Goal: Information Seeking & Learning: Compare options

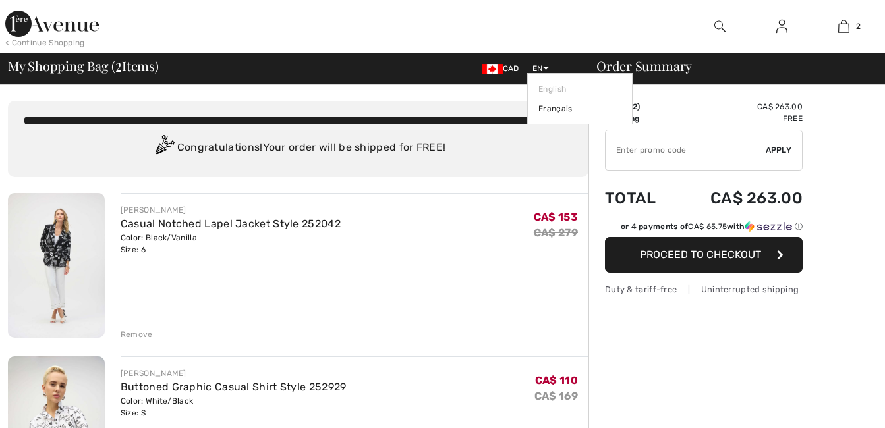
click at [549, 67] on div "CAD EN English Français" at bounding box center [525, 69] width 109 height 12
click at [545, 67] on icon at bounding box center [546, 67] width 6 height 9
click at [551, 104] on link "Français" at bounding box center [579, 109] width 83 height 20
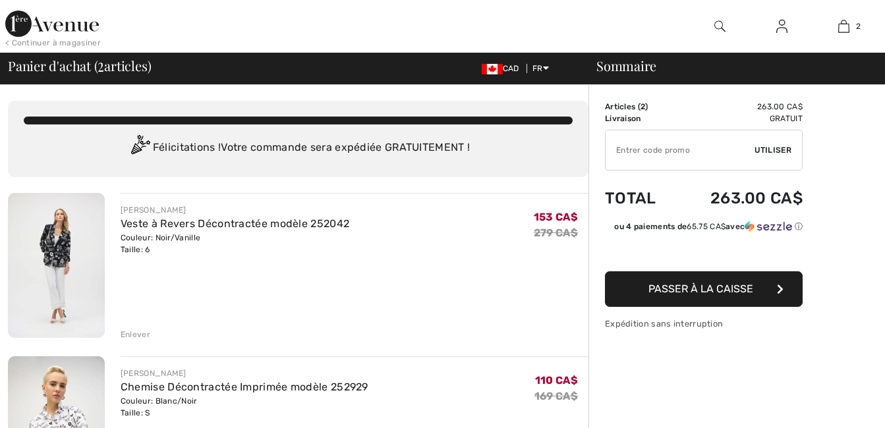
click at [236, 7] on div at bounding box center [325, 26] width 443 height 53
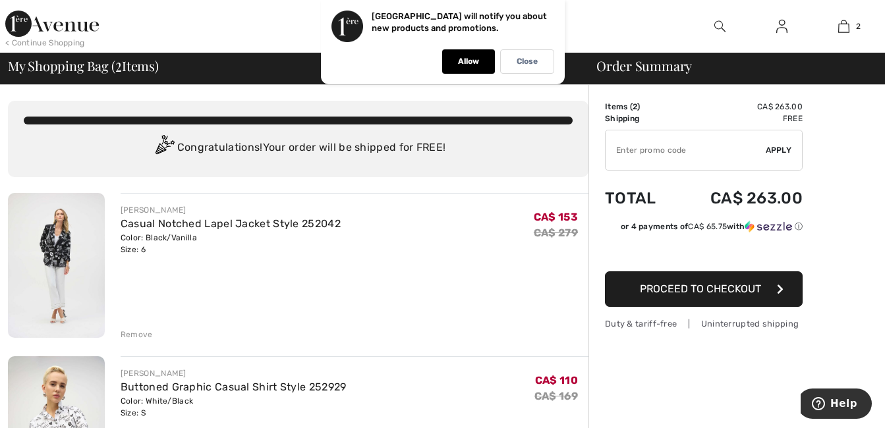
checkbox input "true"
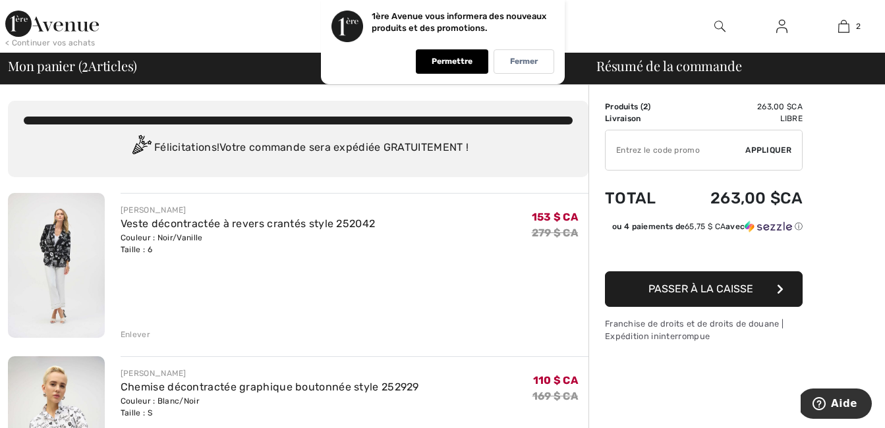
click at [181, 27] on div at bounding box center [325, 26] width 443 height 53
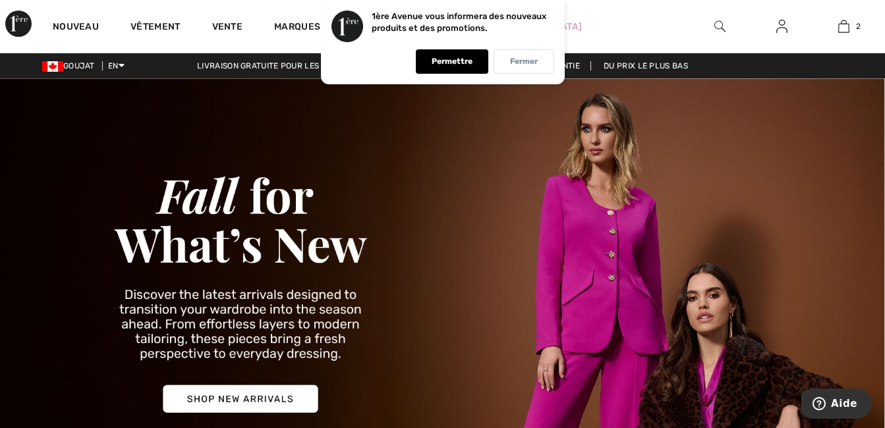
click at [534, 65] on p "Fermer" at bounding box center [524, 62] width 28 height 10
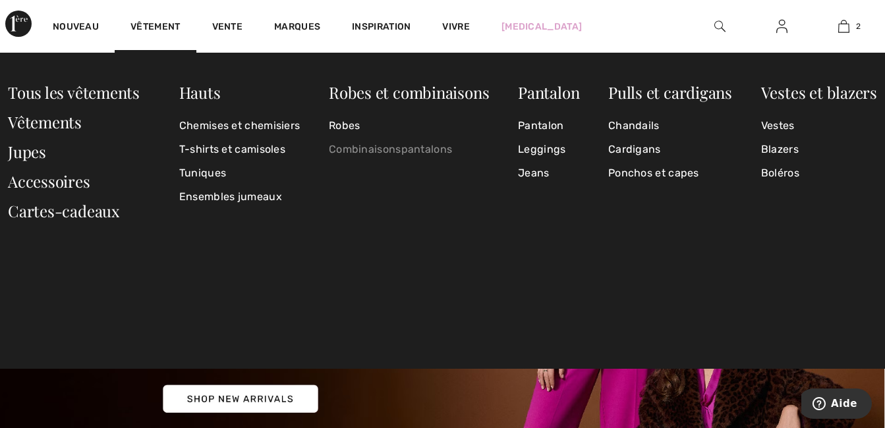
click at [402, 150] on link "Combinaisonspantalons" at bounding box center [409, 150] width 160 height 24
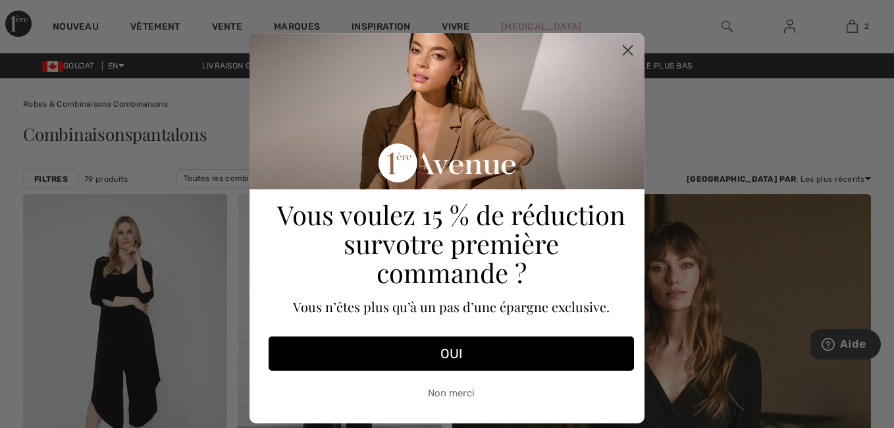
click at [622, 53] on circle "Fermer la boîte de dialogue" at bounding box center [628, 51] width 22 height 22
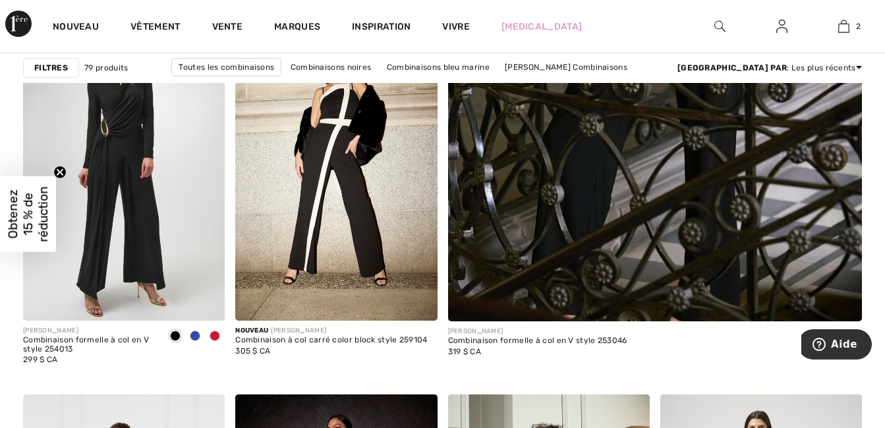
scroll to position [553, 0]
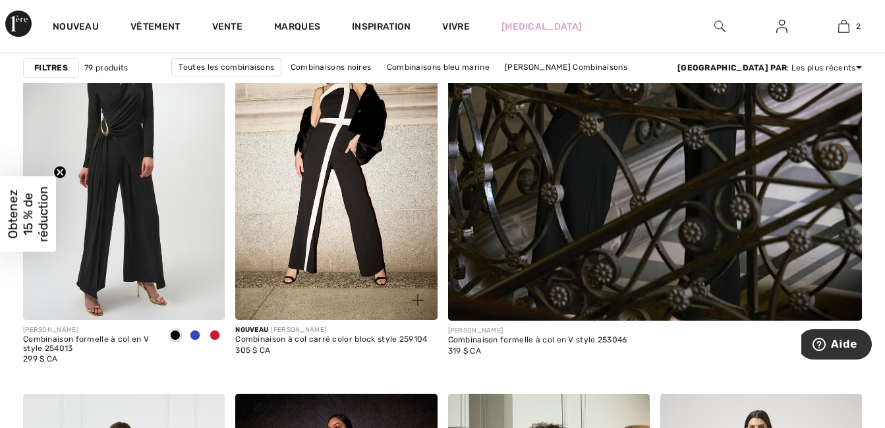
click at [337, 205] on img at bounding box center [336, 168] width 202 height 302
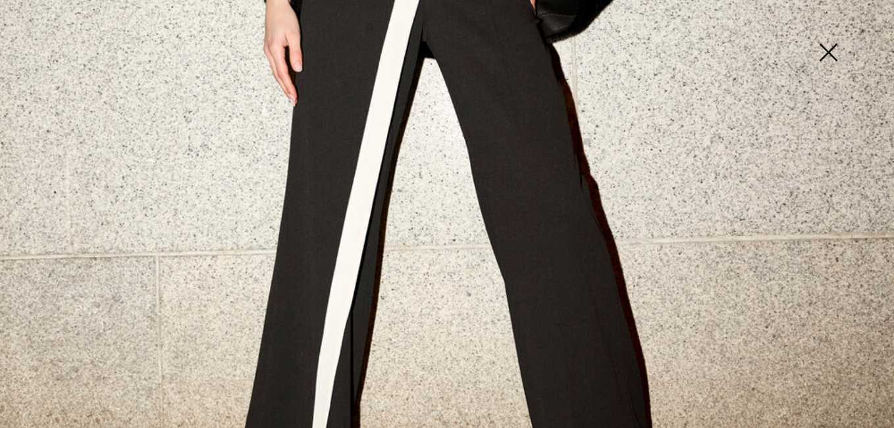
scroll to position [721, 0]
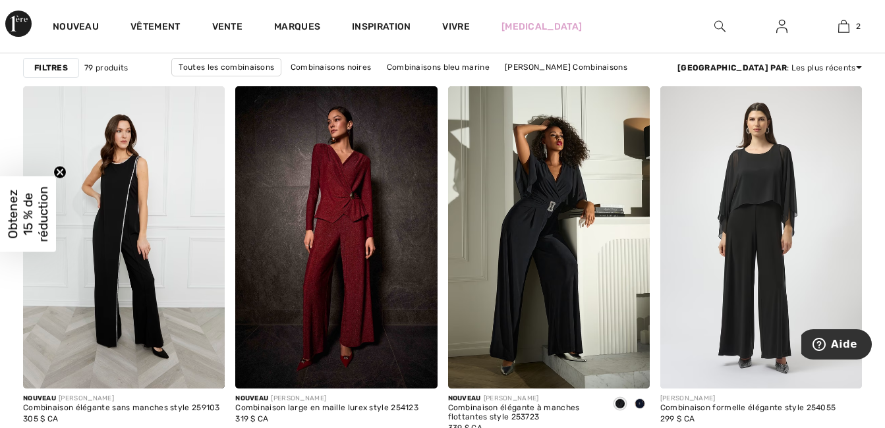
scroll to position [887, 0]
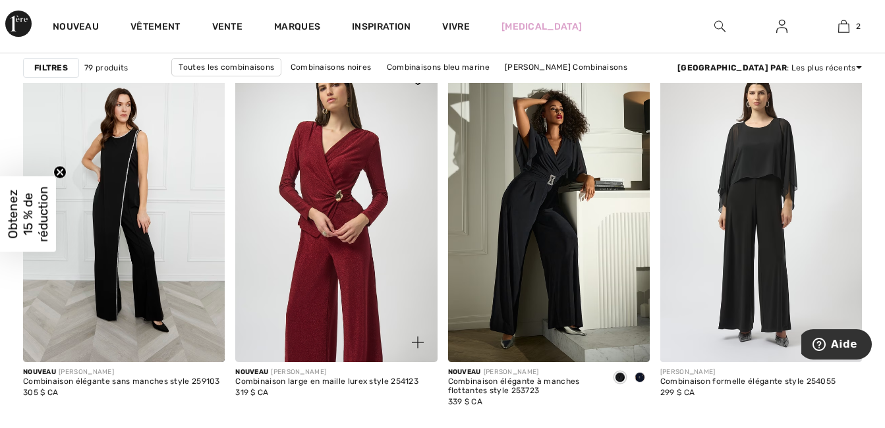
click at [333, 273] on img at bounding box center [336, 211] width 202 height 302
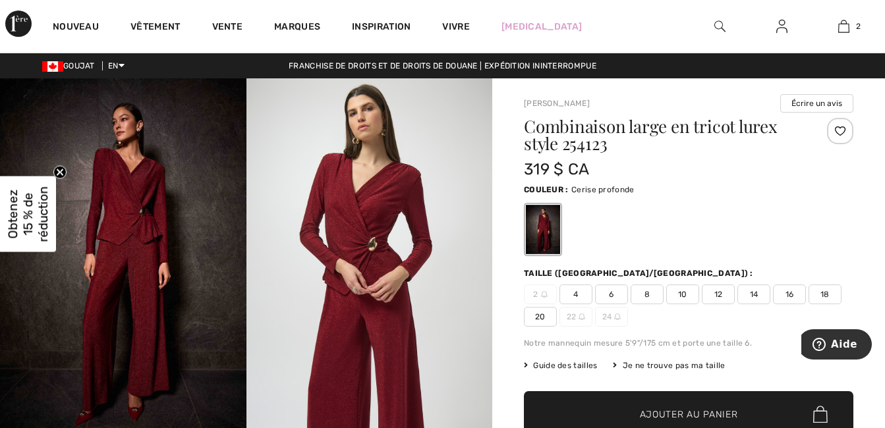
click at [377, 204] on img at bounding box center [369, 262] width 246 height 369
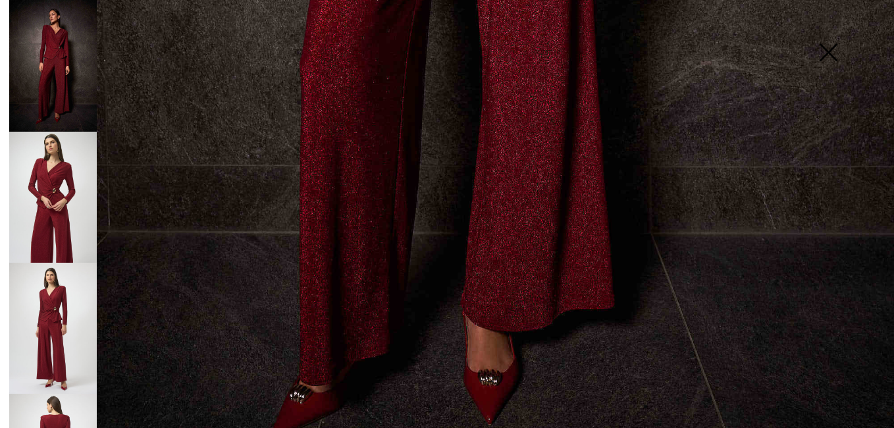
scroll to position [879, 0]
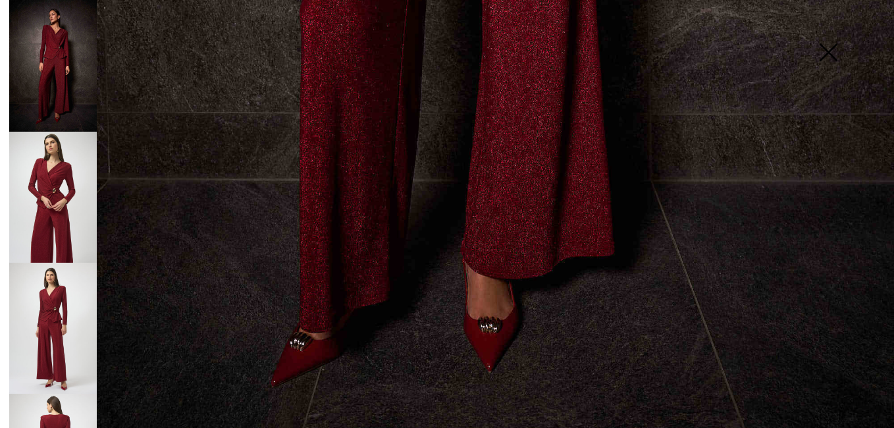
click at [52, 298] on img at bounding box center [53, 328] width 88 height 131
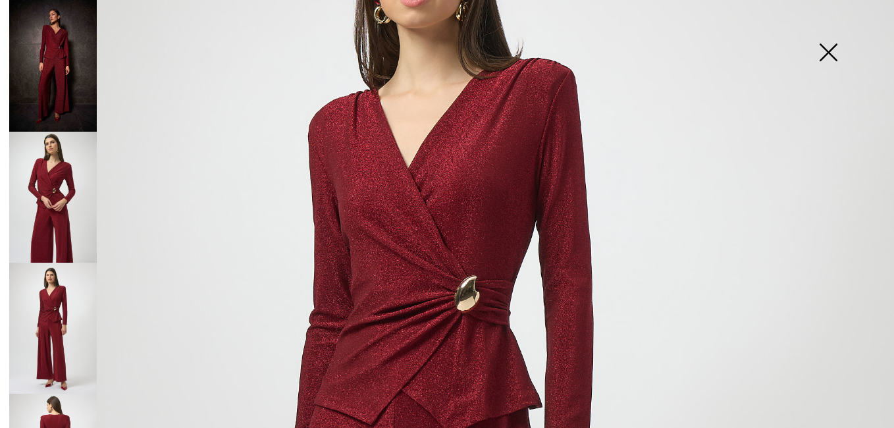
scroll to position [141, 0]
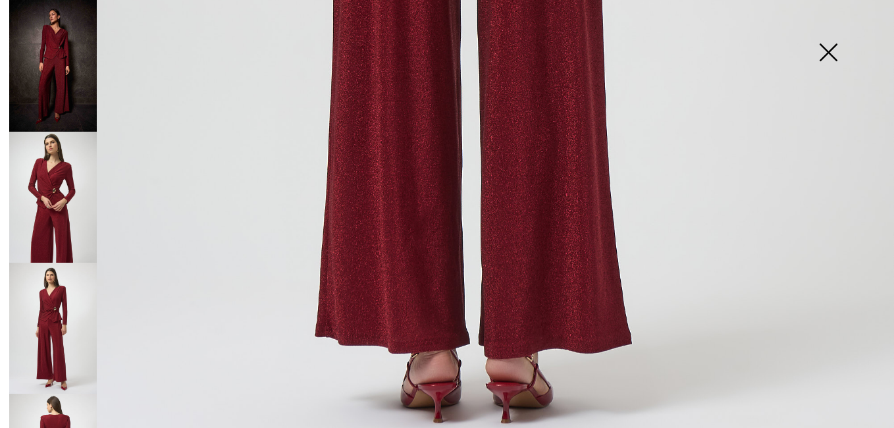
scroll to position [897, 0]
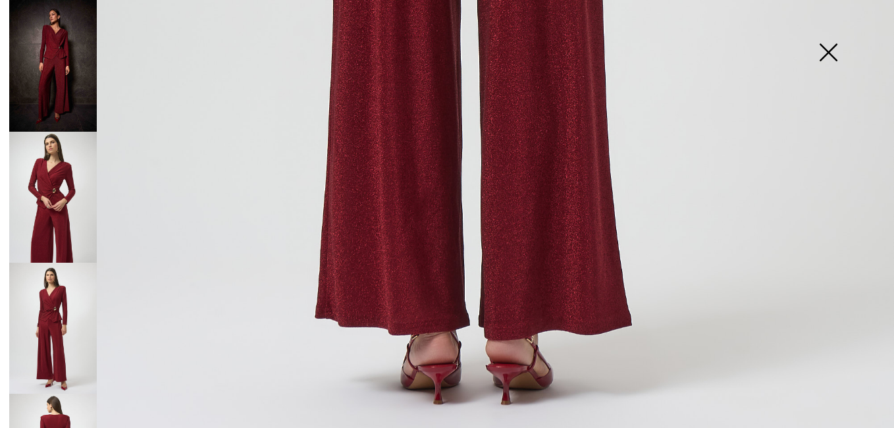
click at [52, 201] on img at bounding box center [53, 197] width 88 height 131
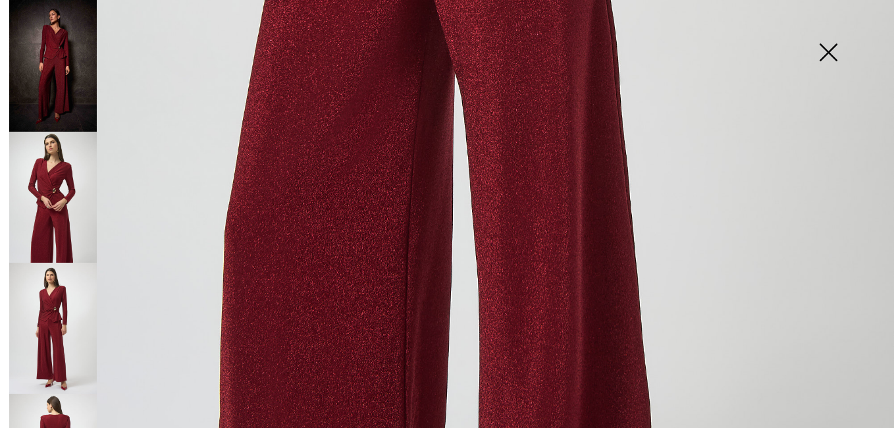
click at [47, 30] on img at bounding box center [53, 66] width 88 height 132
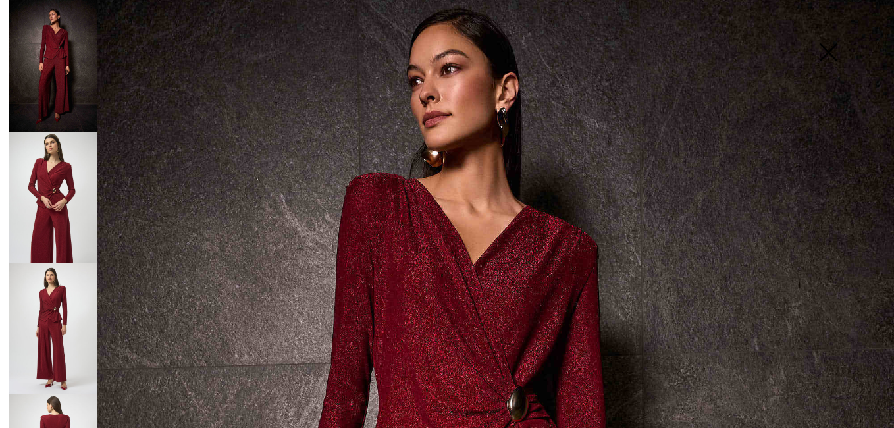
scroll to position [54, 0]
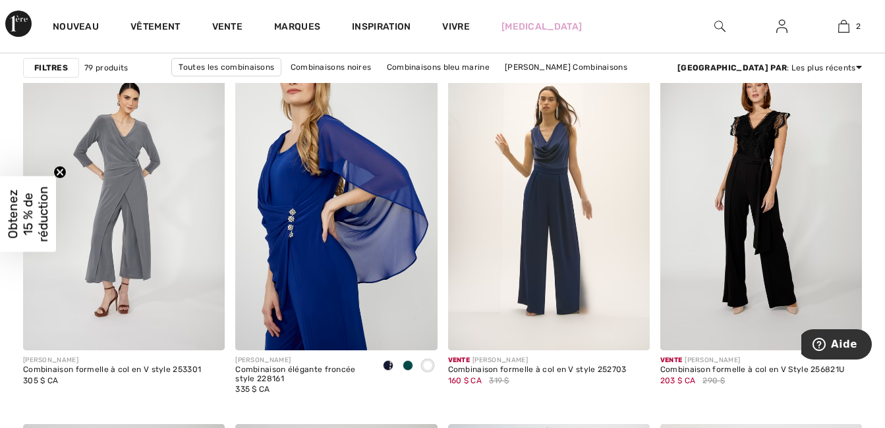
scroll to position [2196, 0]
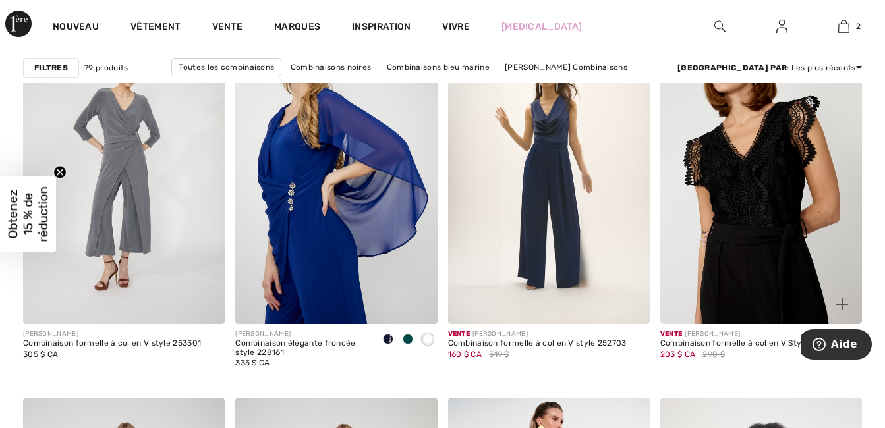
click at [716, 226] on img at bounding box center [761, 172] width 202 height 302
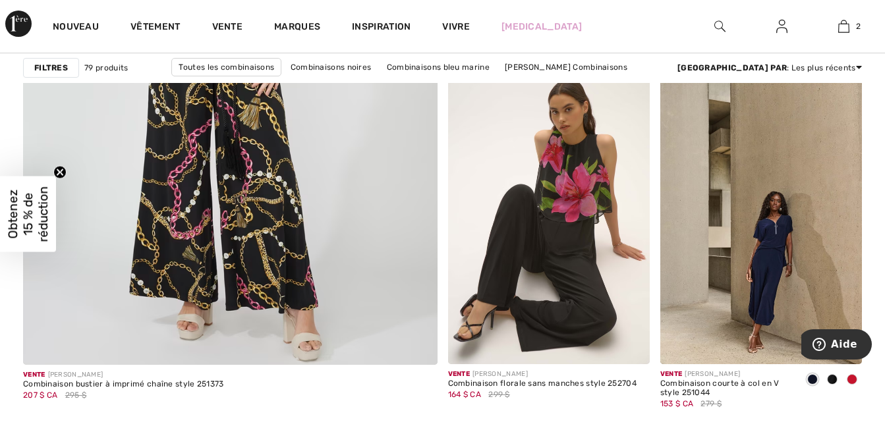
scroll to position [3488, 0]
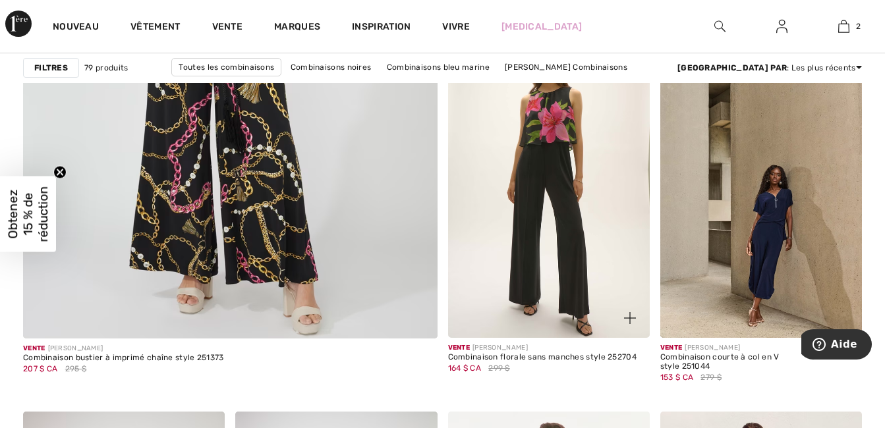
click at [566, 236] on img at bounding box center [549, 187] width 202 height 302
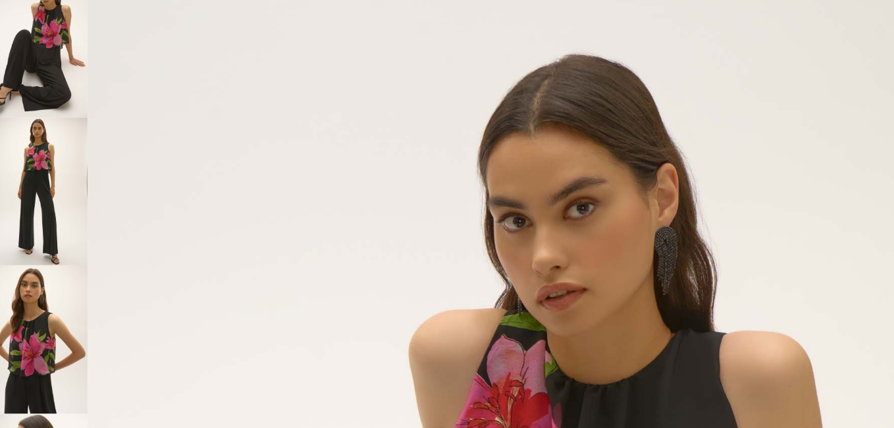
checkbox input "true"
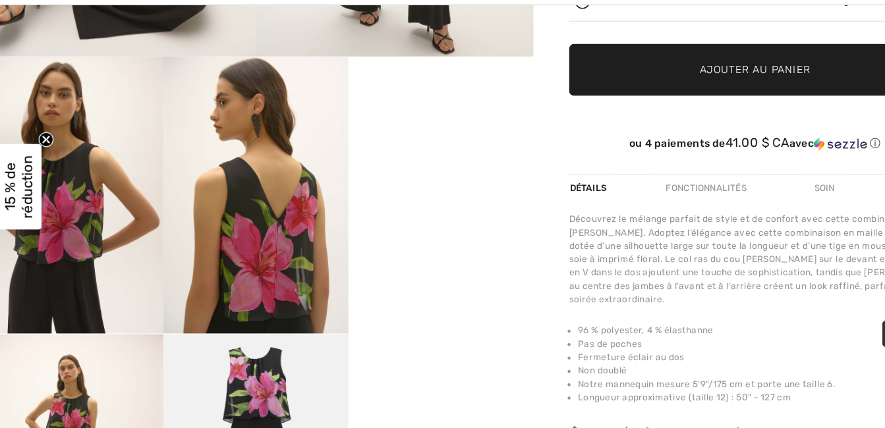
scroll to position [350, 0]
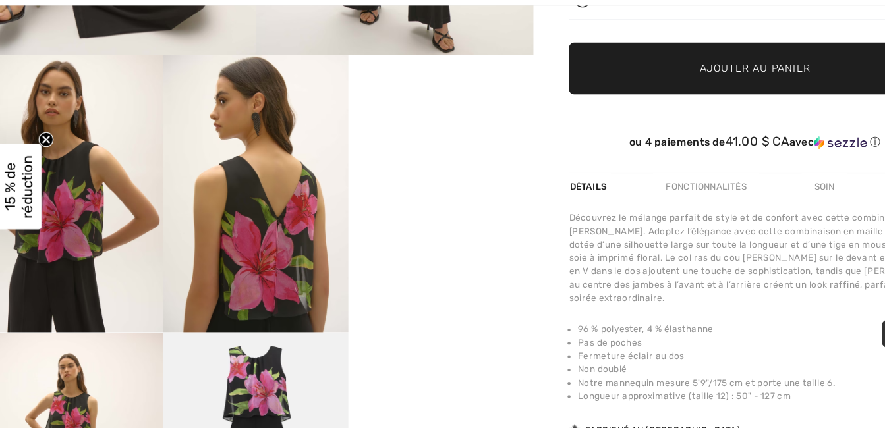
click at [256, 216] on img at bounding box center [246, 220] width 164 height 246
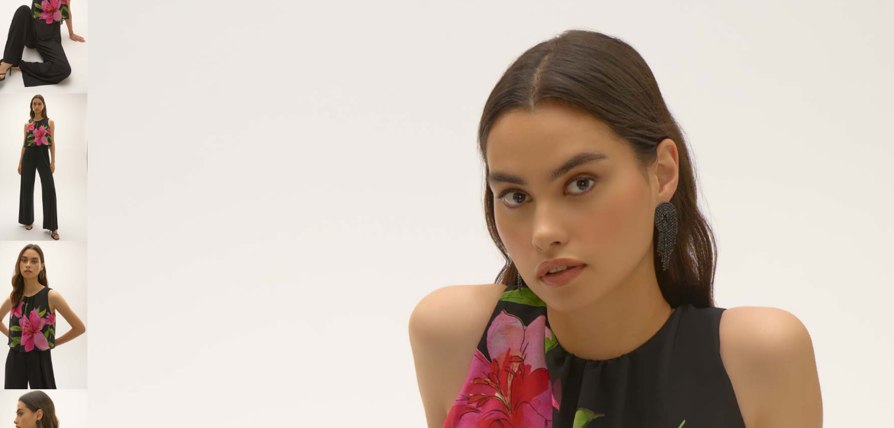
scroll to position [356, 0]
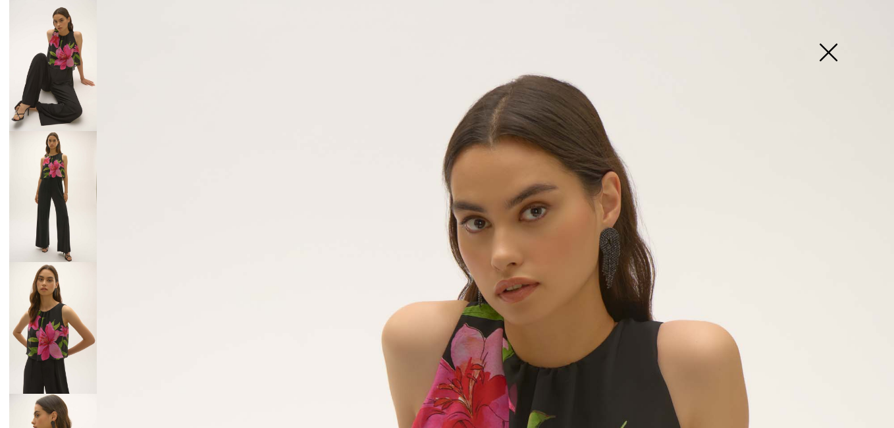
click at [55, 205] on img at bounding box center [53, 196] width 88 height 131
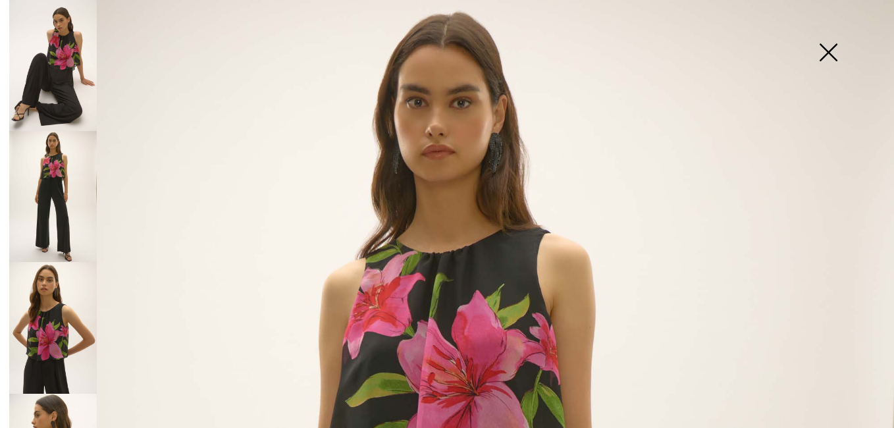
click at [56, 321] on img at bounding box center [53, 327] width 88 height 131
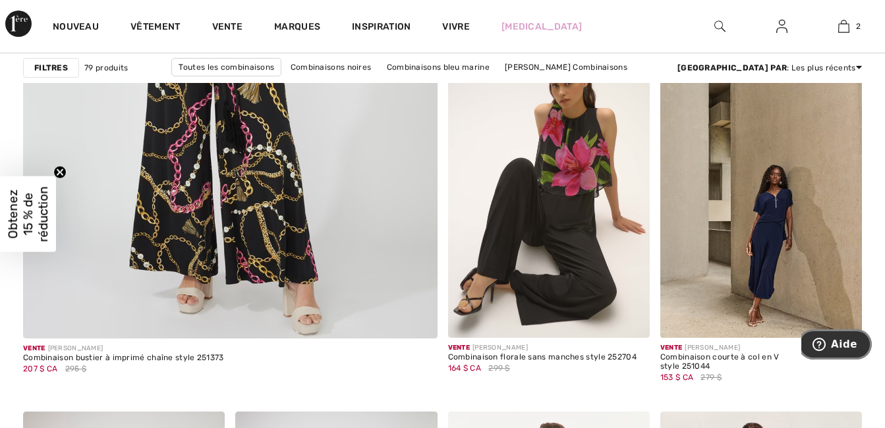
click at [850, 354] on button "Aide" at bounding box center [835, 344] width 74 height 30
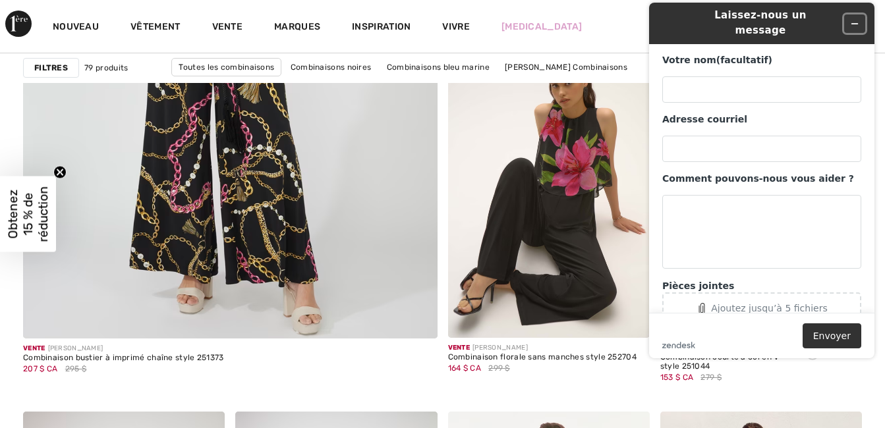
click at [854, 19] on icon "Widget Réduire" at bounding box center [854, 23] width 9 height 9
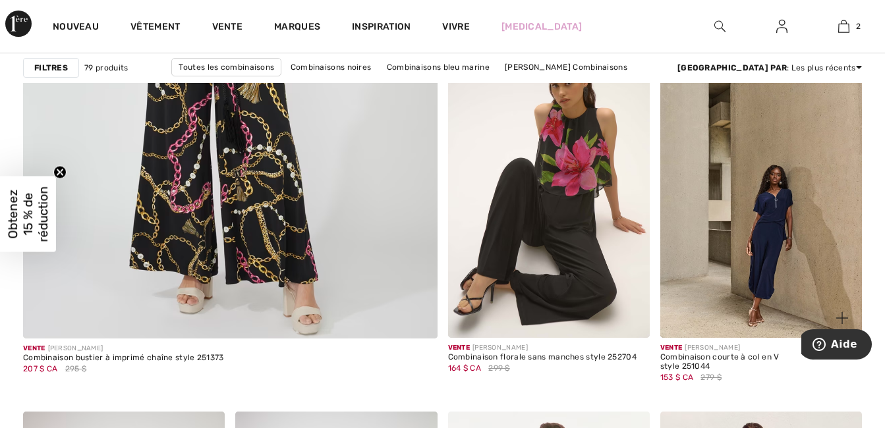
click at [841, 395] on div at bounding box center [831, 369] width 59 height 53
click at [778, 382] on div "153 $ CA 279 $" at bounding box center [726, 377] width 132 height 12
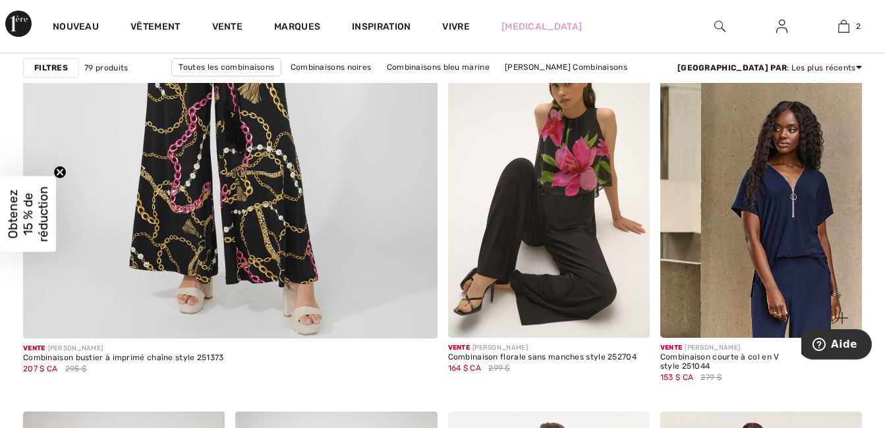
click at [726, 291] on img at bounding box center [761, 187] width 202 height 302
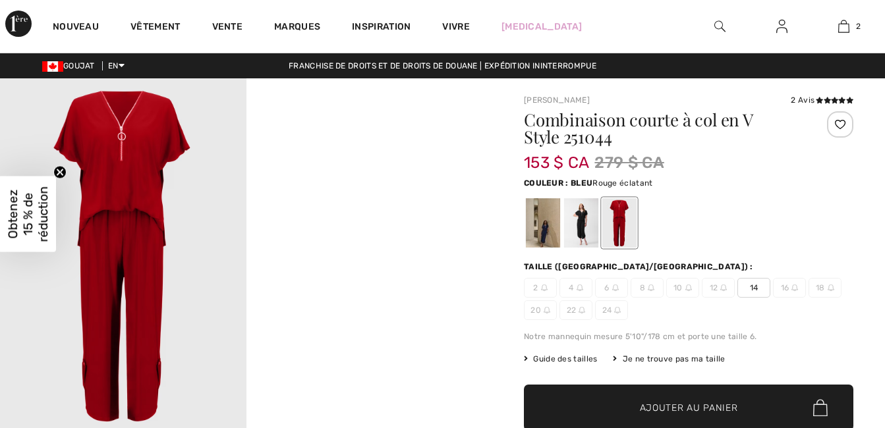
click at [188, 145] on img at bounding box center [123, 262] width 246 height 369
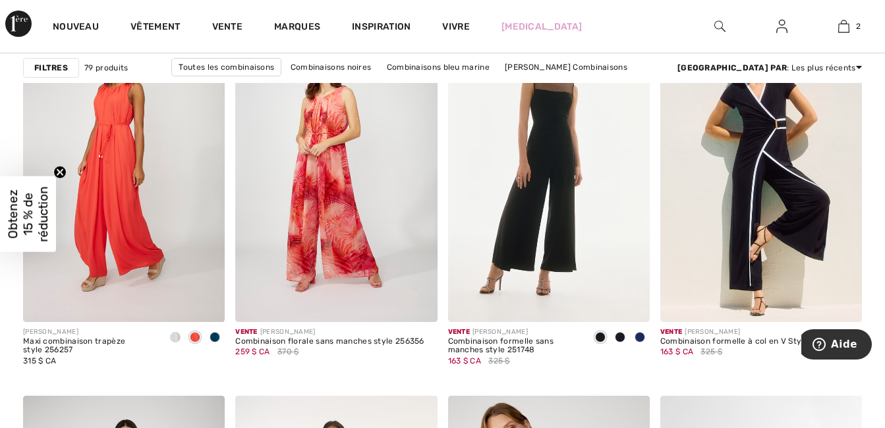
scroll to position [3882, 0]
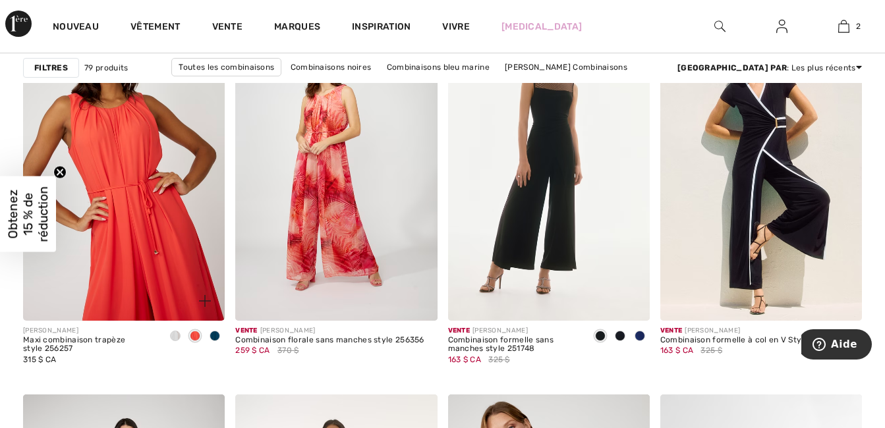
click at [140, 205] on img at bounding box center [124, 169] width 202 height 302
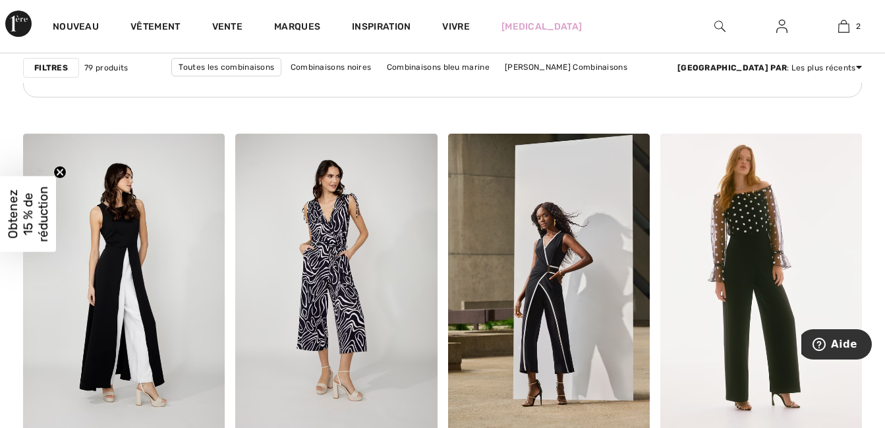
scroll to position [4681, 0]
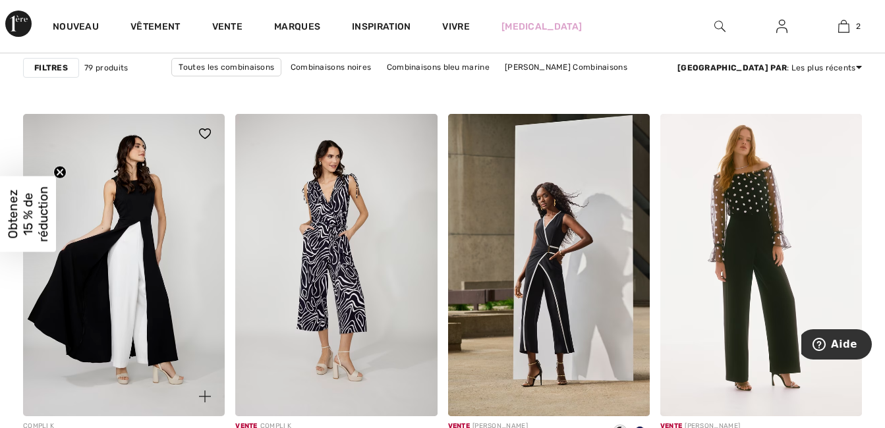
click at [150, 322] on img at bounding box center [124, 265] width 202 height 302
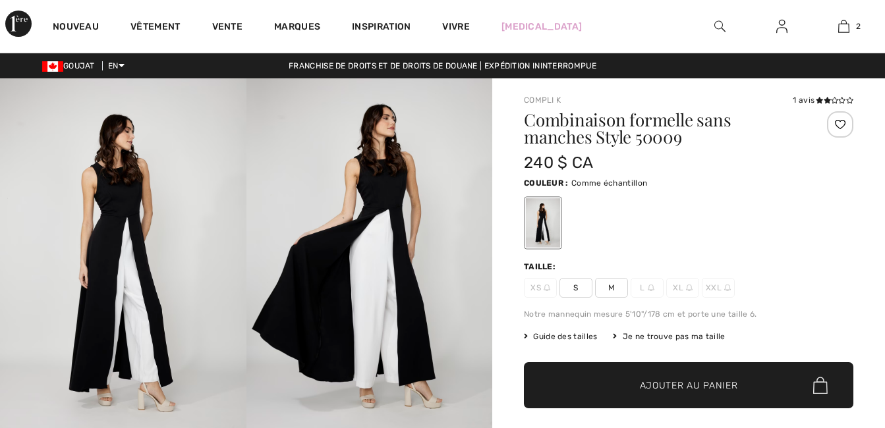
click at [331, 286] on img at bounding box center [369, 262] width 246 height 369
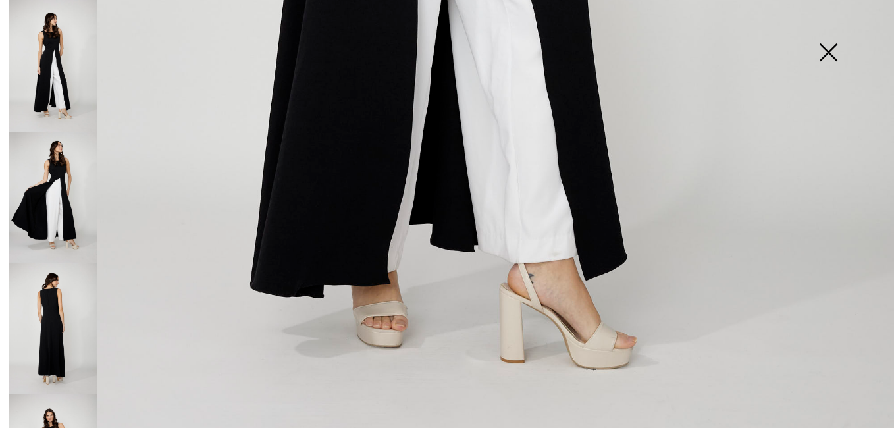
scroll to position [879, 0]
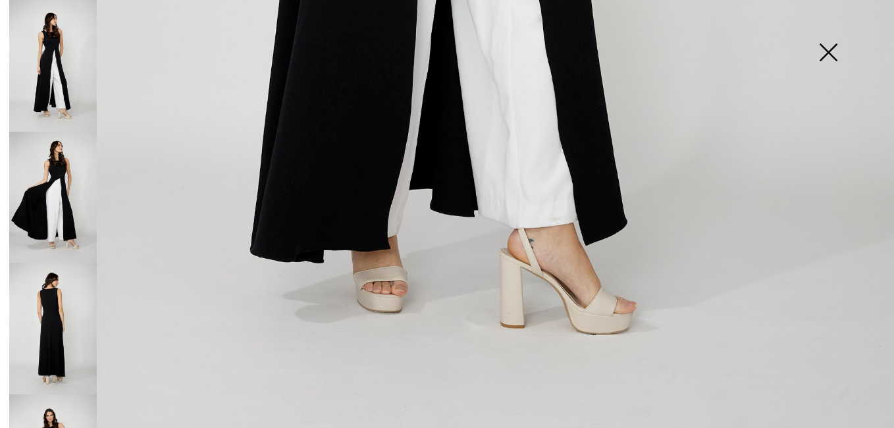
click at [28, 221] on img at bounding box center [53, 198] width 88 height 132
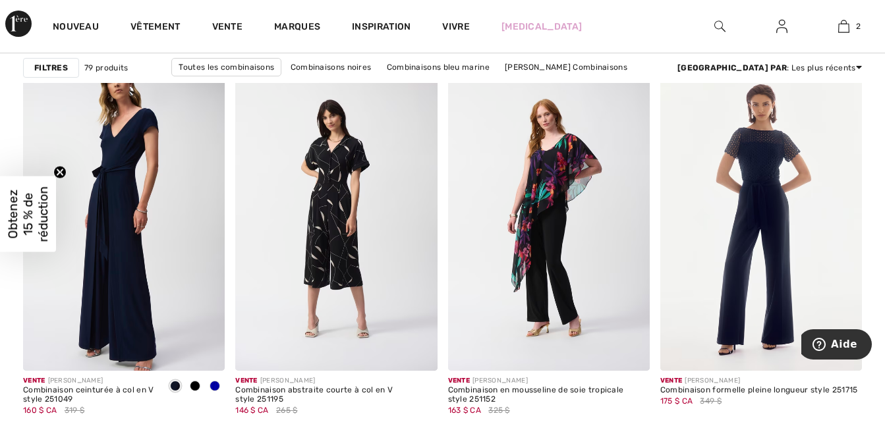
scroll to position [5137, 0]
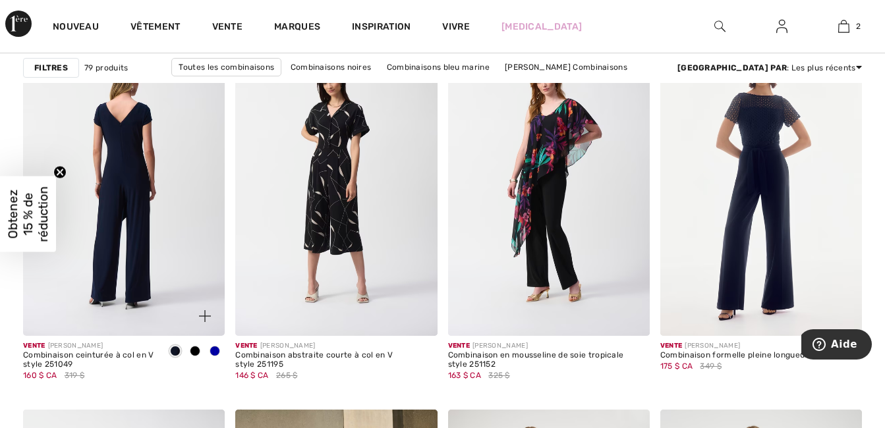
click at [121, 229] on img at bounding box center [124, 185] width 202 height 302
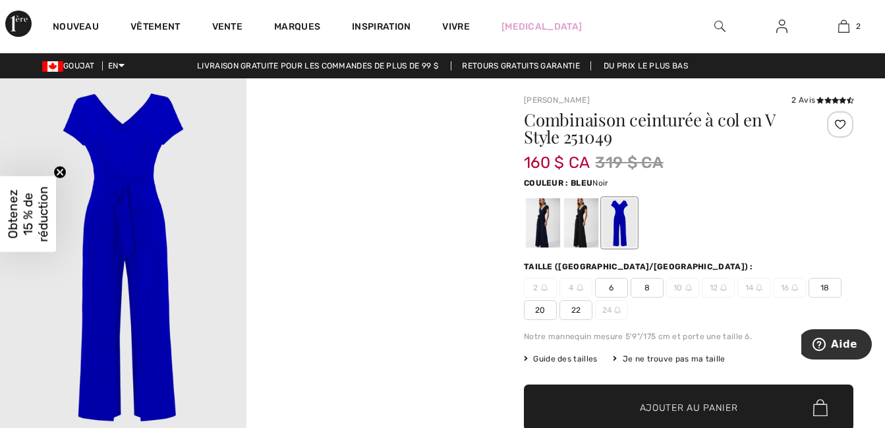
click at [573, 229] on div at bounding box center [581, 222] width 34 height 49
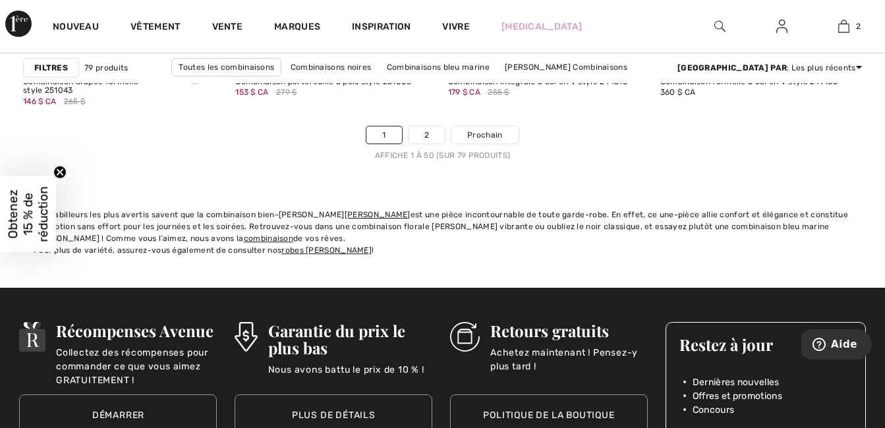
scroll to position [5796, 0]
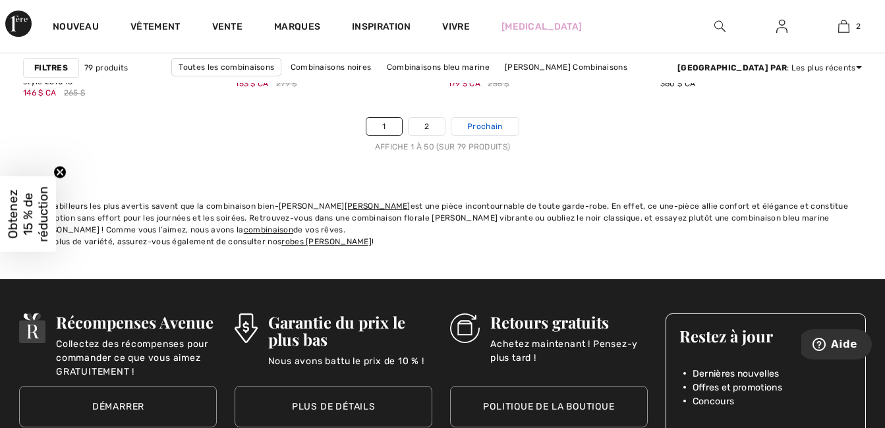
click at [501, 125] on span "Prochain" at bounding box center [484, 127] width 35 height 12
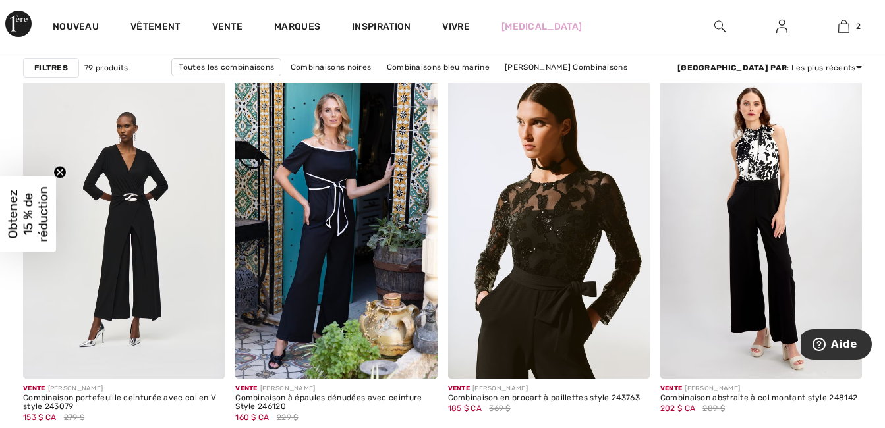
scroll to position [1309, 0]
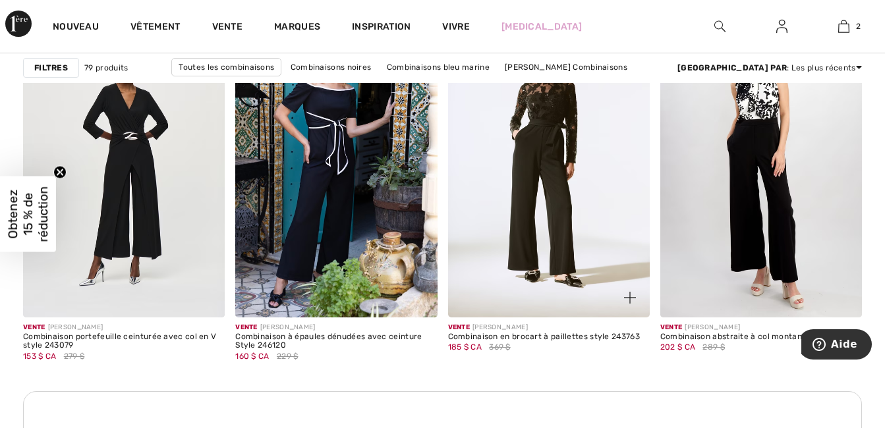
click at [541, 246] on img at bounding box center [549, 165] width 202 height 302
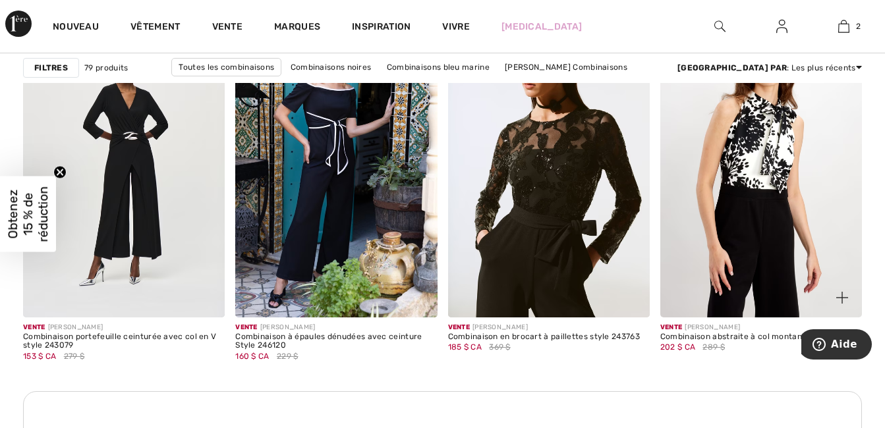
click at [759, 258] on img at bounding box center [761, 165] width 202 height 302
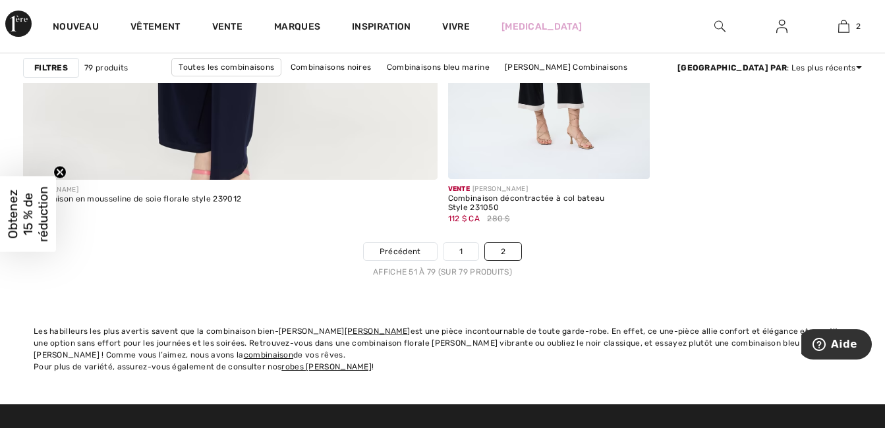
scroll to position [3655, 0]
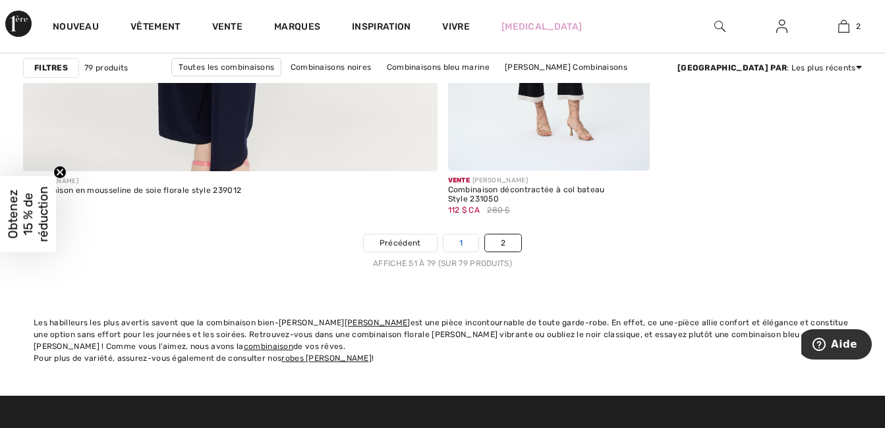
click at [458, 239] on link "1" at bounding box center [460, 242] width 35 height 17
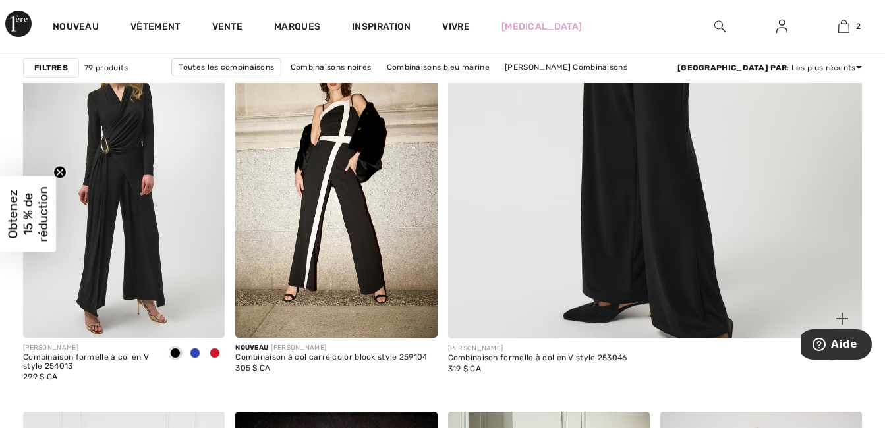
click at [670, 232] on img at bounding box center [654, 31] width 497 height 745
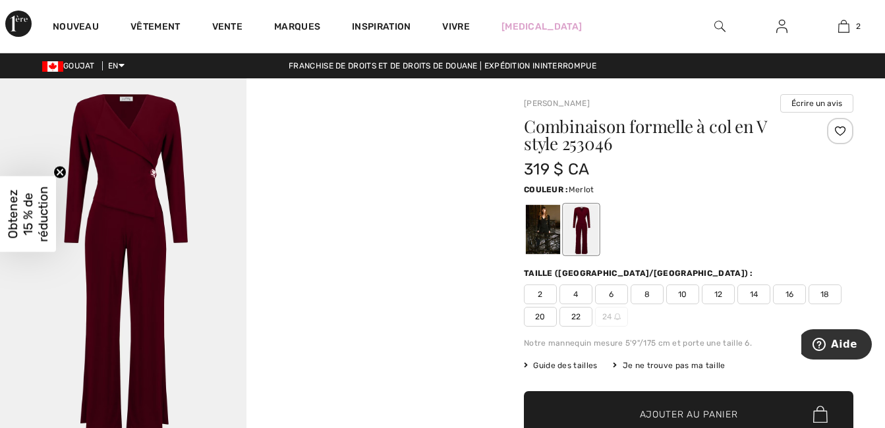
checkbox input "true"
click at [142, 255] on img at bounding box center [123, 262] width 246 height 369
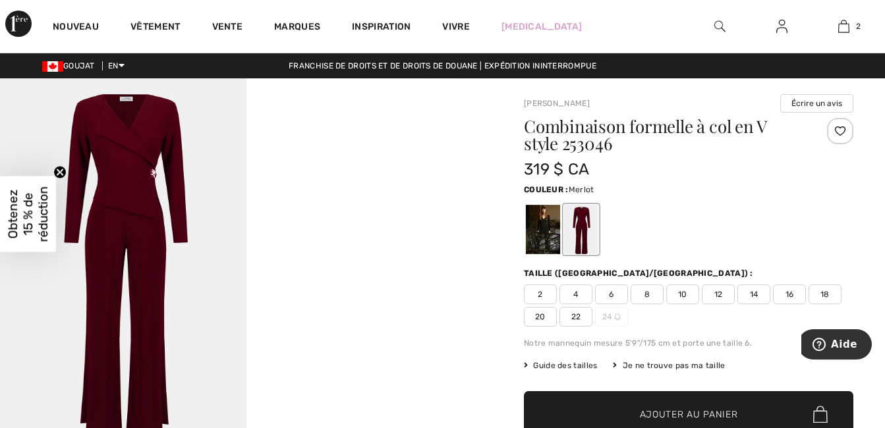
click at [101, 225] on img at bounding box center [123, 262] width 246 height 369
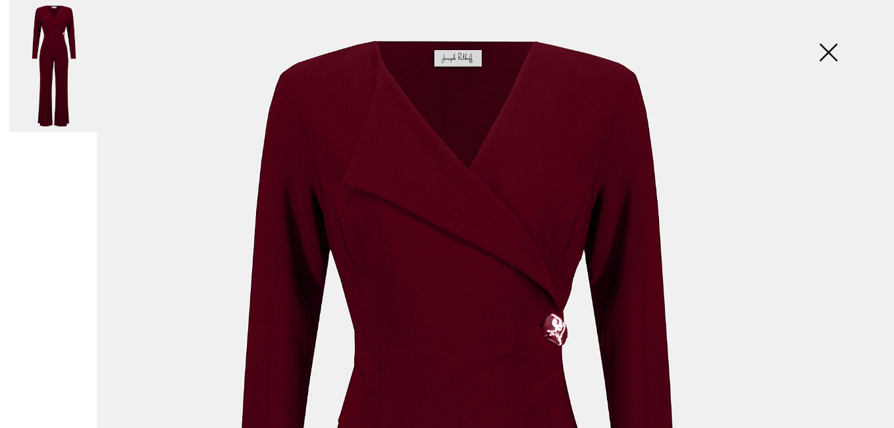
scroll to position [16, 0]
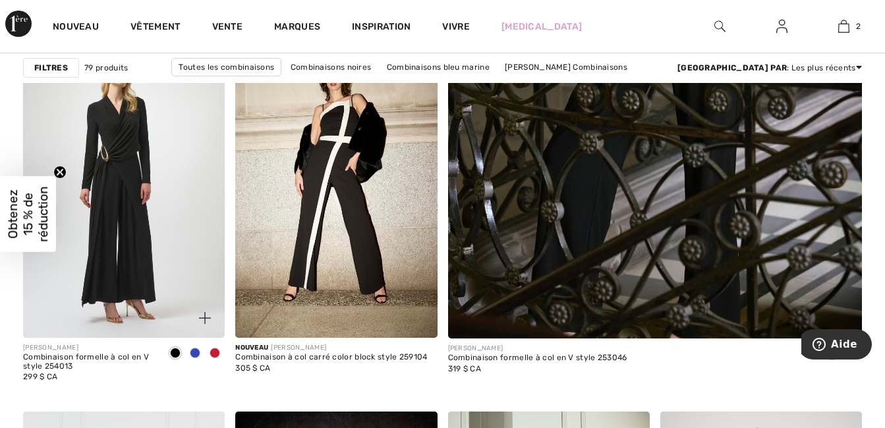
click at [121, 182] on img at bounding box center [124, 186] width 202 height 302
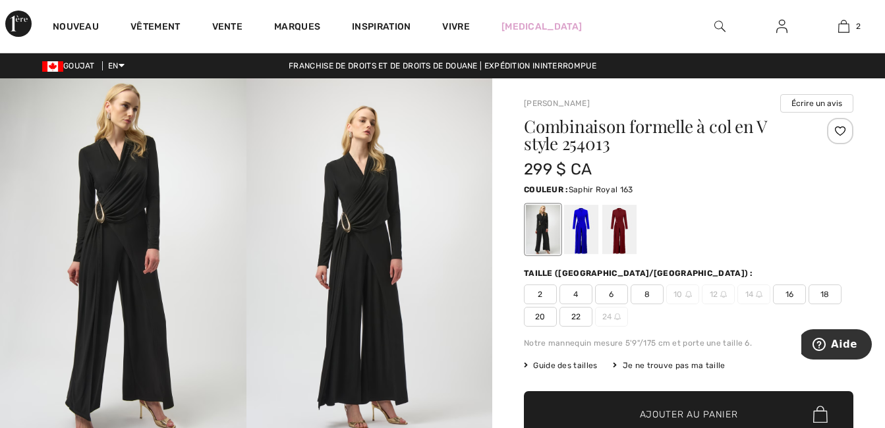
click at [574, 232] on div at bounding box center [581, 229] width 34 height 49
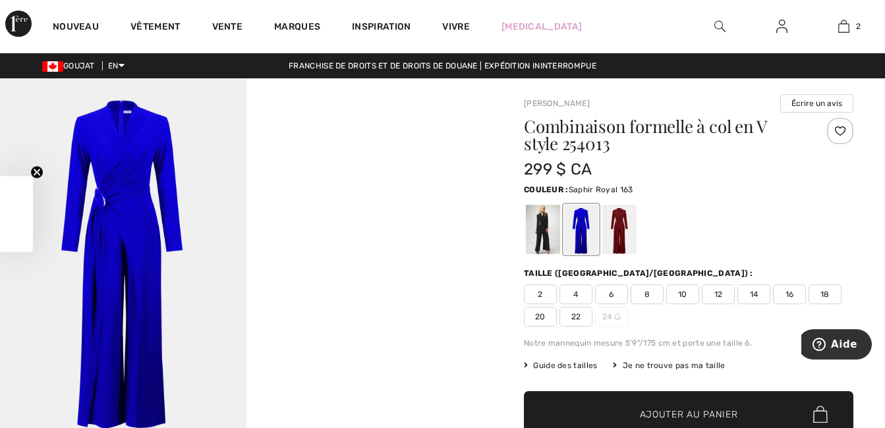
checkbox input "true"
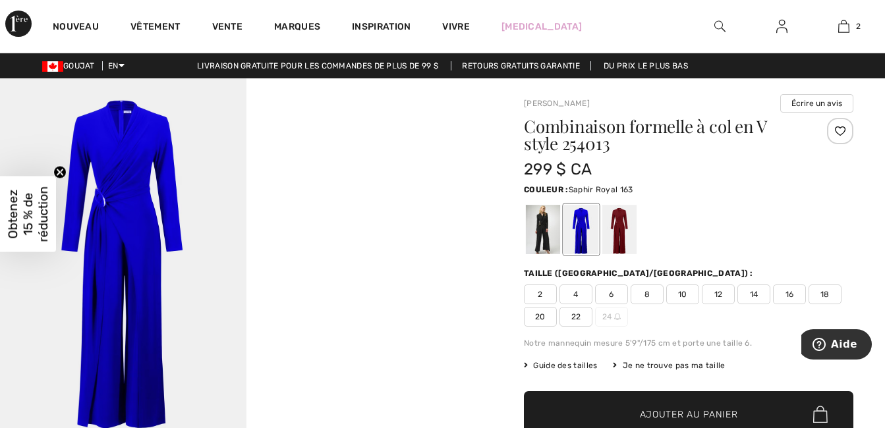
click at [169, 271] on img at bounding box center [123, 262] width 246 height 369
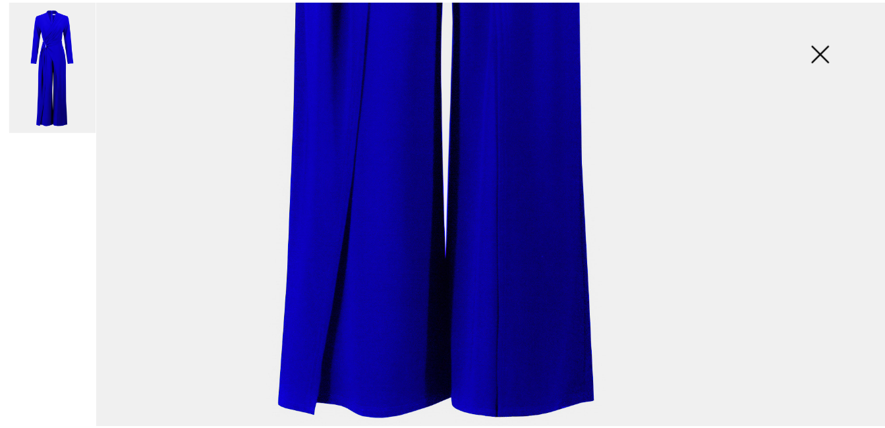
scroll to position [899, 0]
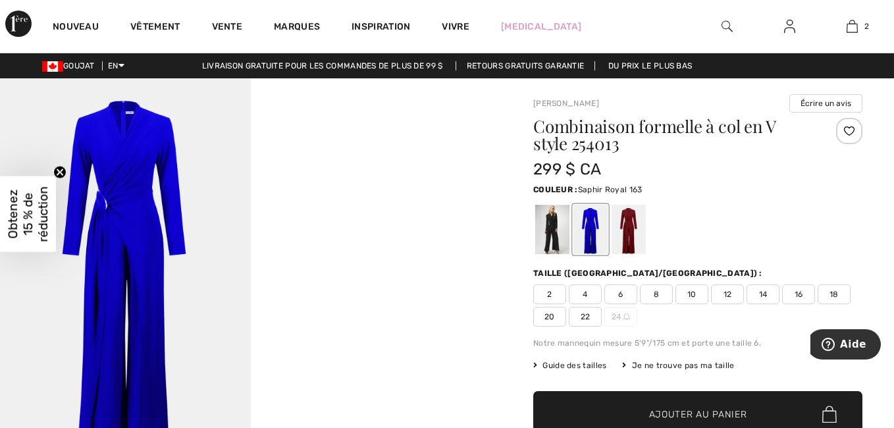
scroll to position [884, 0]
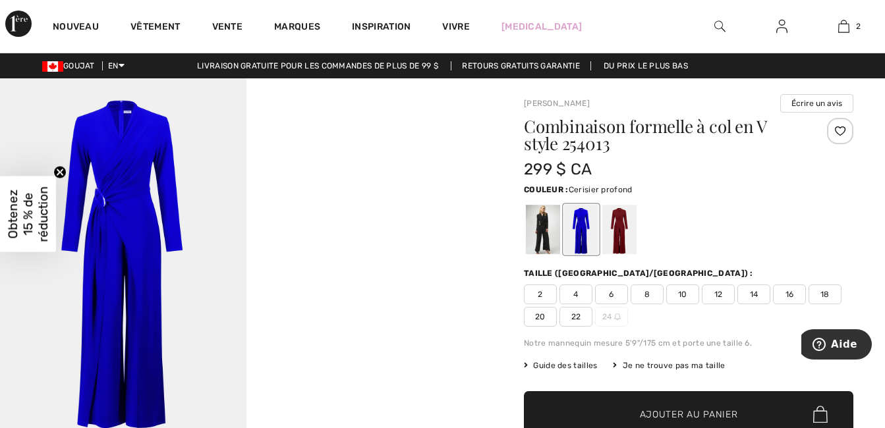
click at [619, 242] on div at bounding box center [619, 229] width 34 height 49
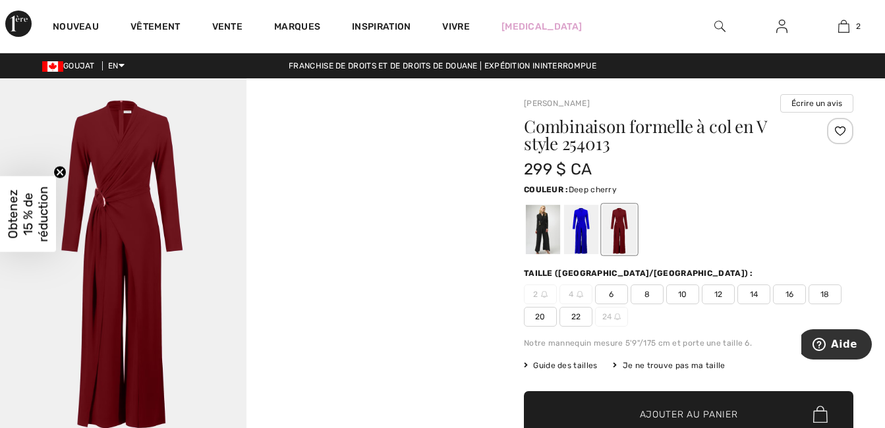
click at [173, 286] on img at bounding box center [123, 262] width 246 height 369
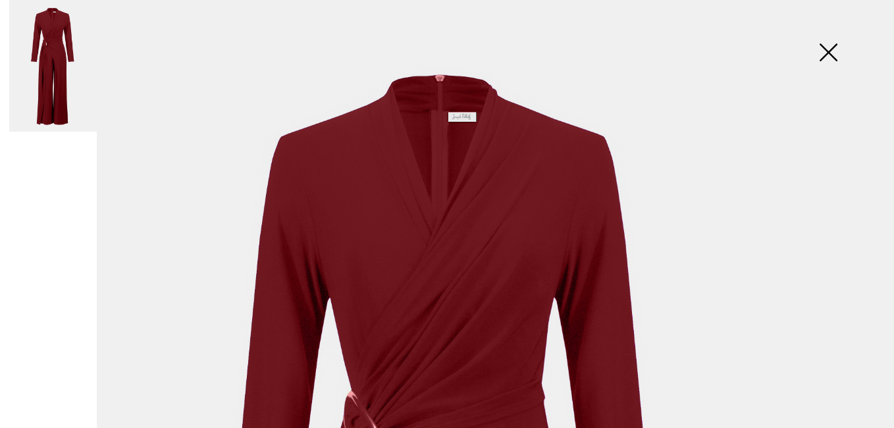
scroll to position [0, 0]
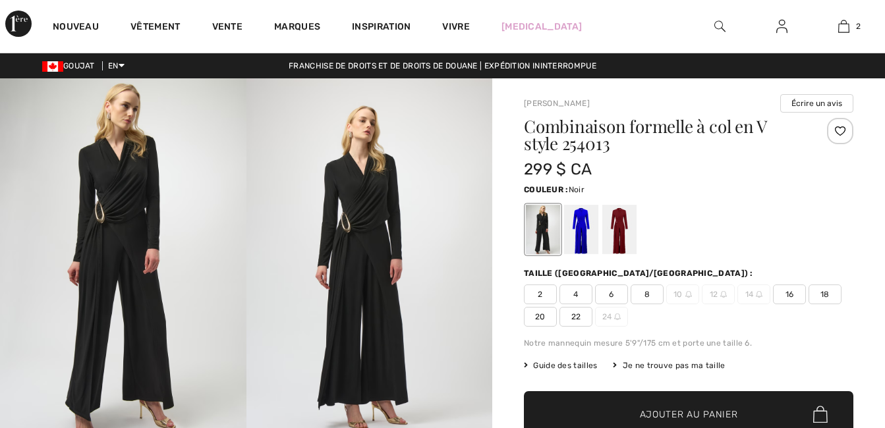
click at [344, 251] on img at bounding box center [369, 262] width 246 height 369
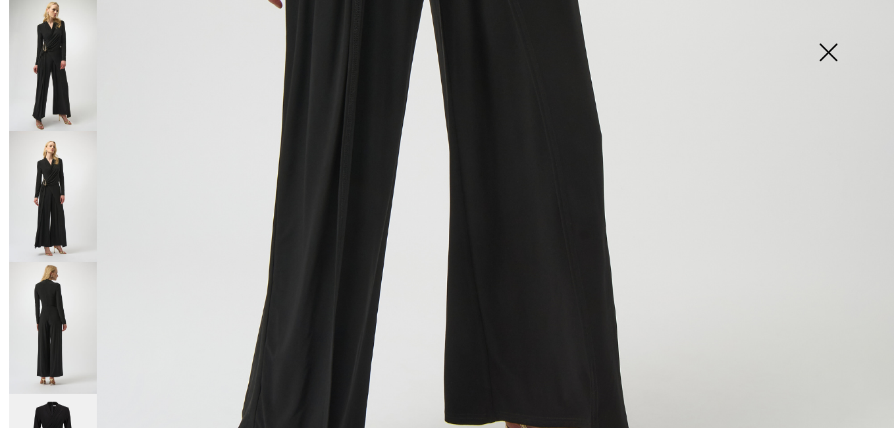
scroll to position [773, 0]
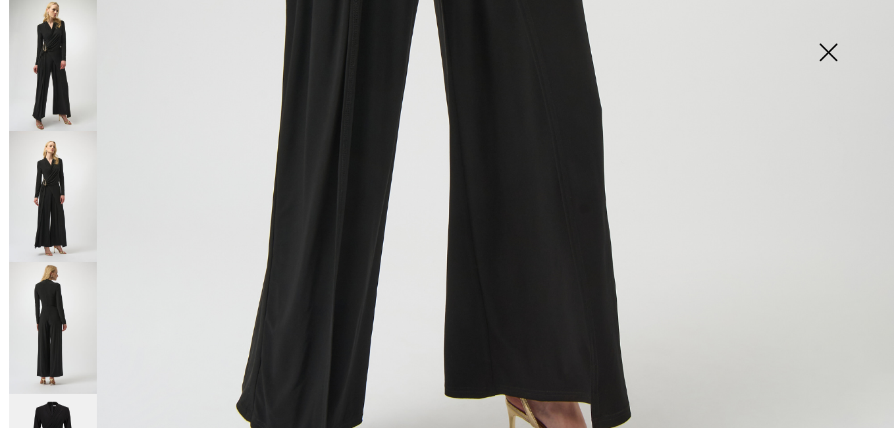
click at [41, 198] on img at bounding box center [53, 196] width 88 height 131
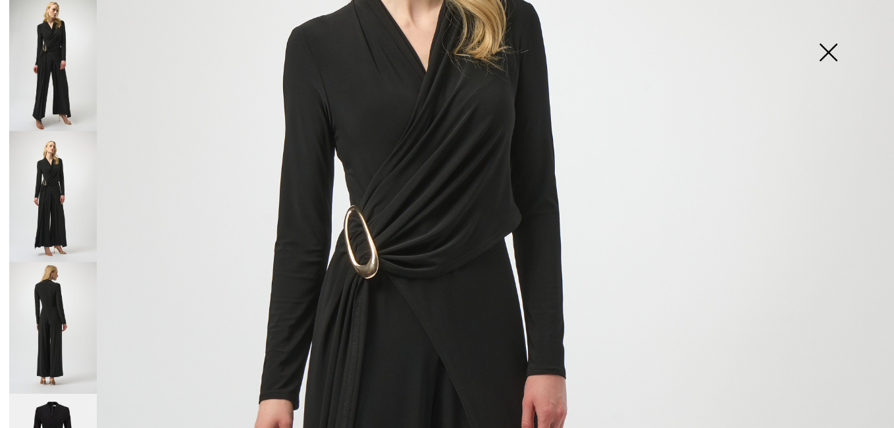
scroll to position [167, 0]
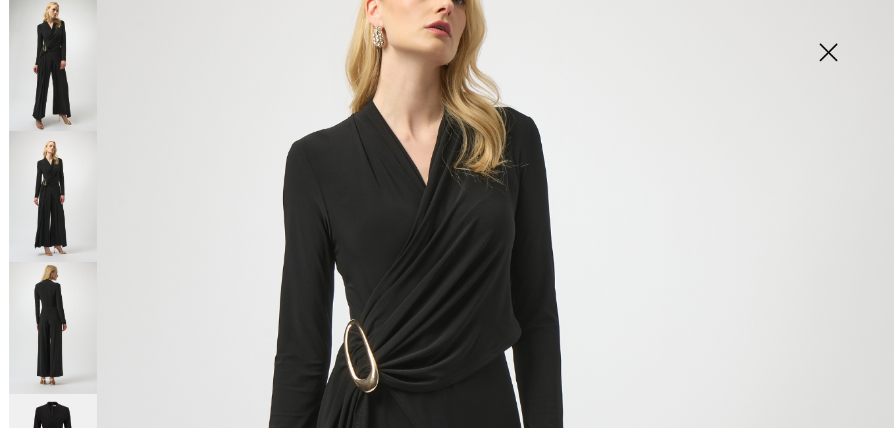
click at [61, 333] on img at bounding box center [53, 327] width 88 height 131
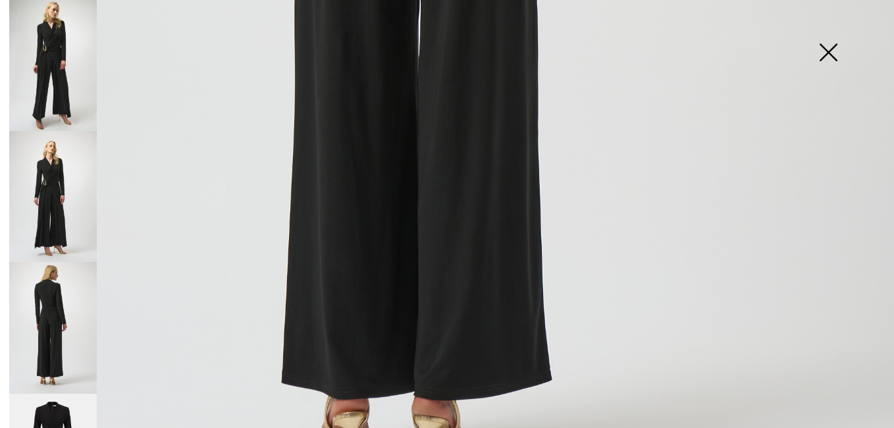
scroll to position [791, 0]
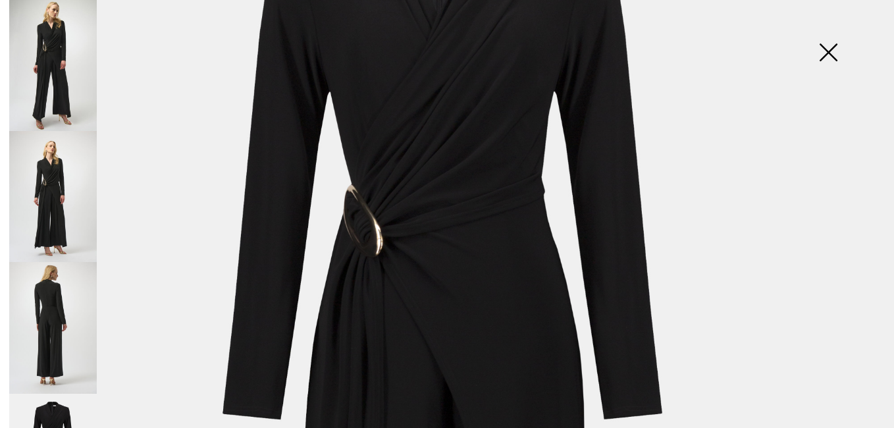
scroll to position [194, 0]
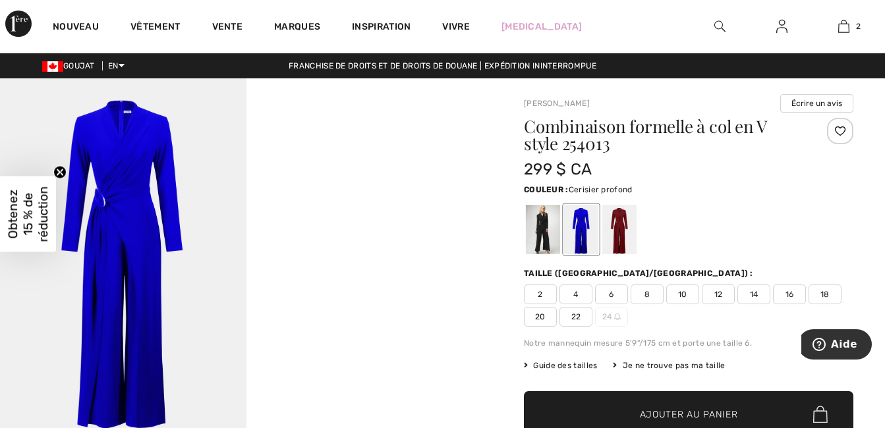
click at [624, 238] on div at bounding box center [619, 229] width 34 height 49
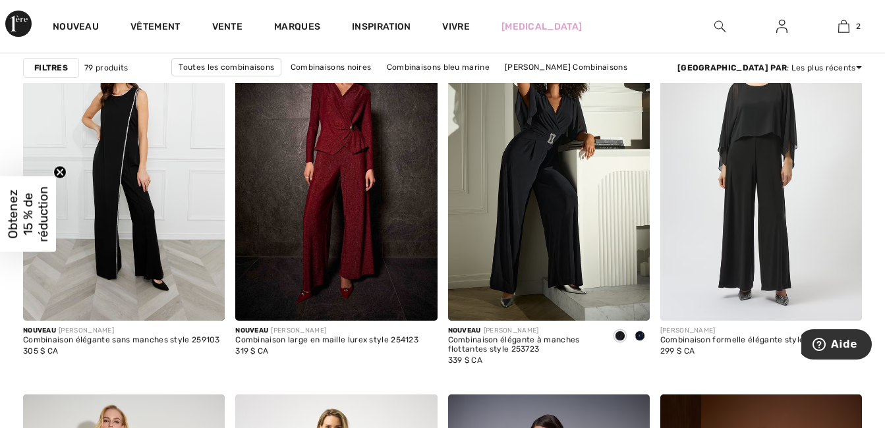
scroll to position [948, 0]
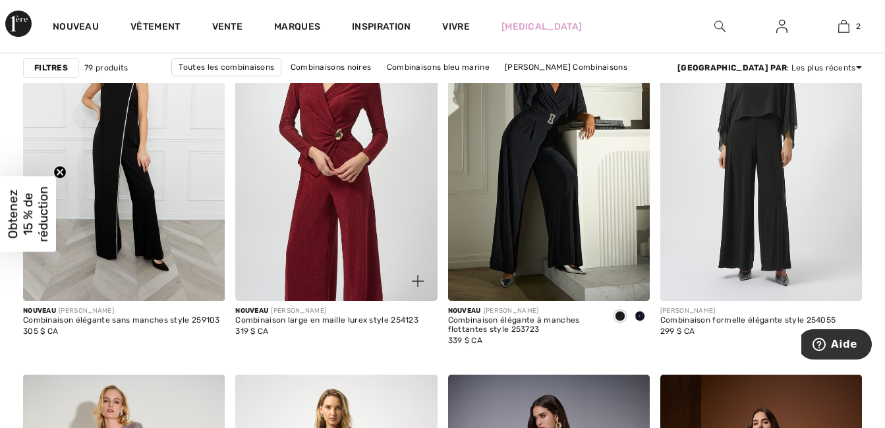
click at [327, 223] on img at bounding box center [336, 150] width 202 height 302
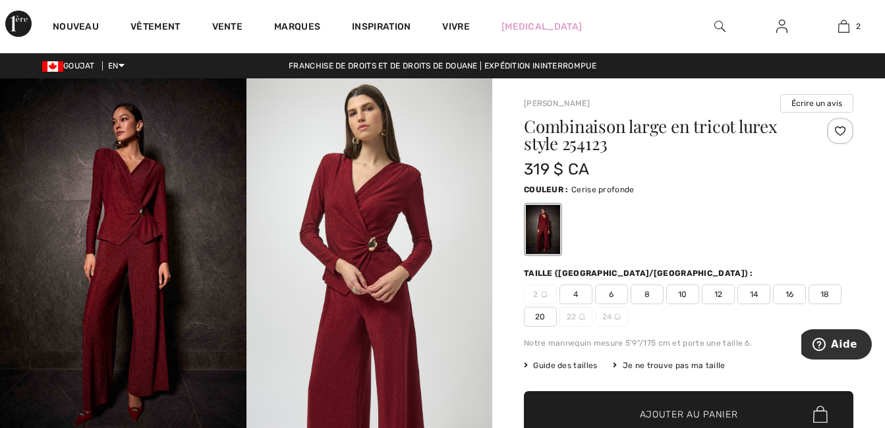
click at [132, 265] on img at bounding box center [123, 262] width 246 height 369
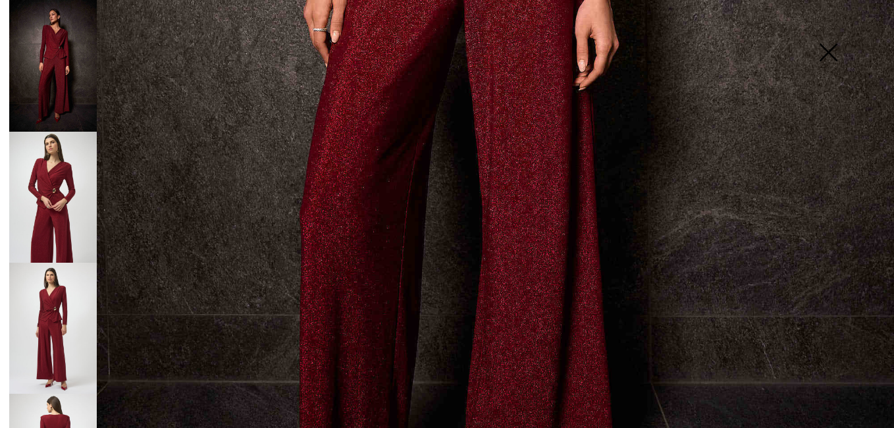
scroll to position [817, 0]
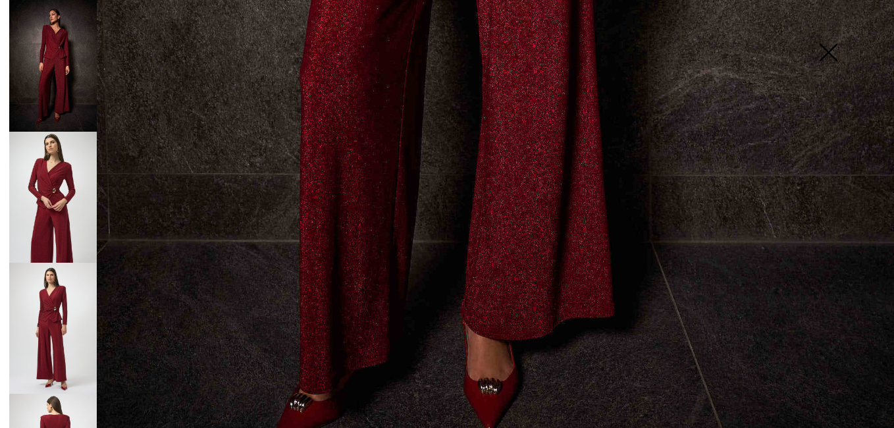
click at [44, 328] on img at bounding box center [53, 328] width 88 height 131
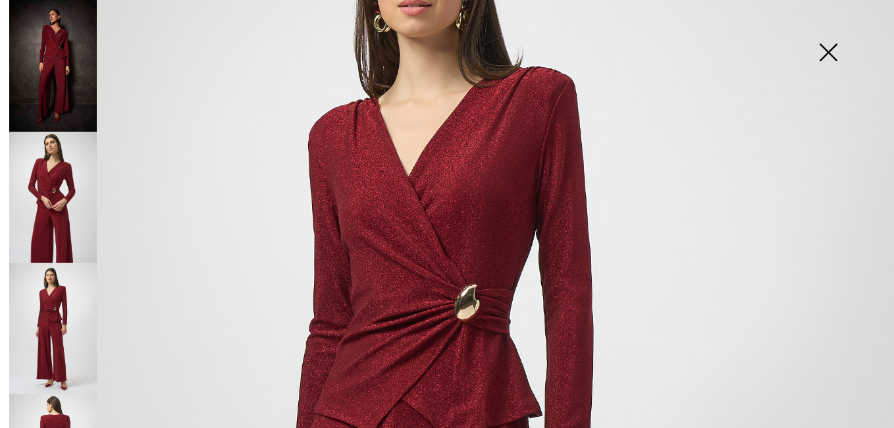
scroll to position [105, 0]
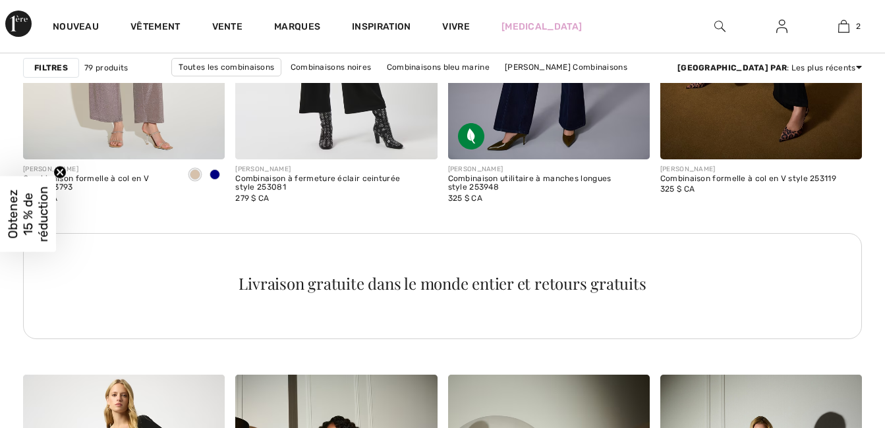
checkbox input "true"
click at [215, 177] on span at bounding box center [214, 174] width 11 height 11
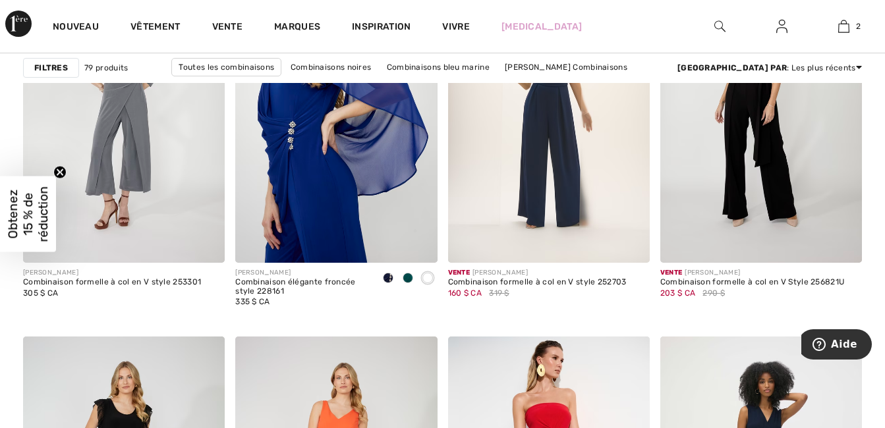
scroll to position [2266, 0]
